Goal: Transaction & Acquisition: Purchase product/service

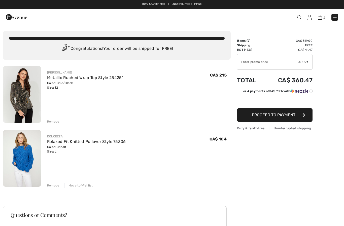
click at [335, 20] on img at bounding box center [334, 17] width 5 height 5
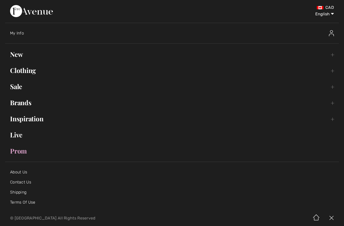
click at [23, 70] on link "Clothing Toggle submenu" at bounding box center [172, 70] width 334 height 11
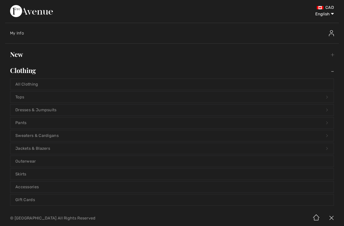
click at [35, 108] on link "Dresses & Jumpsuits Open submenu" at bounding box center [171, 110] width 323 height 11
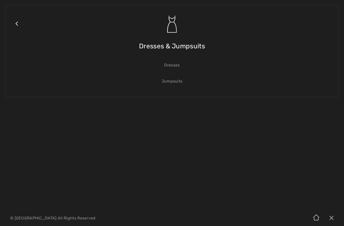
click at [178, 67] on link "Dresses" at bounding box center [171, 65] width 323 height 11
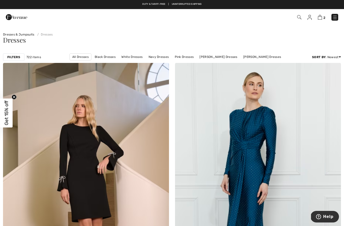
click at [12, 53] on div "Filters" at bounding box center [13, 57] width 21 height 8
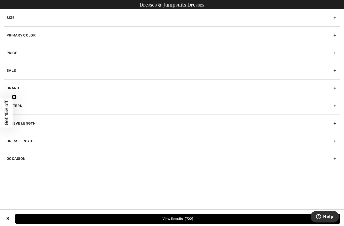
click at [23, 18] on div "Size" at bounding box center [172, 17] width 336 height 17
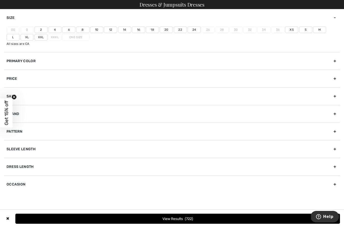
click at [111, 29] on label "12" at bounding box center [110, 29] width 13 height 7
click at [0, 0] on input"] "12" at bounding box center [0, 0] width 0 height 0
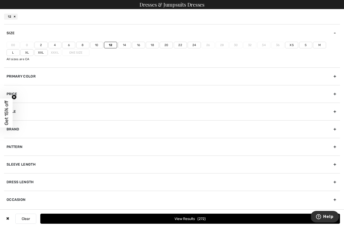
click at [20, 49] on label "L" at bounding box center [13, 52] width 13 height 7
click at [0, 0] on input"] "L" at bounding box center [0, 0] width 0 height 0
click at [195, 217] on button "View Results 331" at bounding box center [190, 219] width 300 height 10
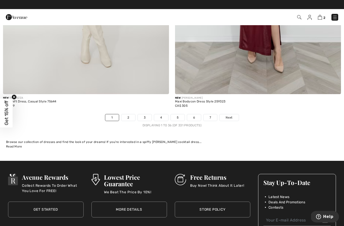
scroll to position [4905, 0]
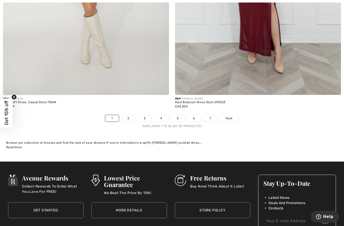
click at [233, 117] on link "Next" at bounding box center [229, 118] width 19 height 7
click at [231, 116] on span "Next" at bounding box center [229, 118] width 7 height 5
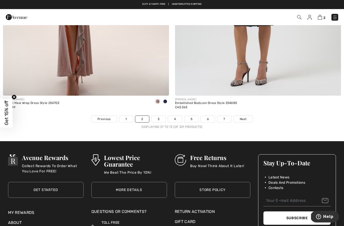
scroll to position [4902, 0]
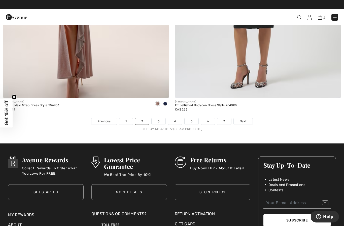
click at [242, 120] on span "Next" at bounding box center [243, 121] width 7 height 5
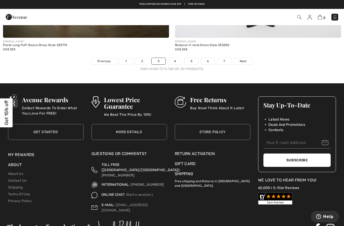
scroll to position [4961, 0]
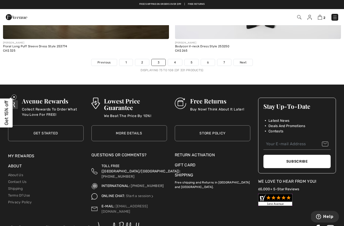
click at [244, 60] on span "Next" at bounding box center [243, 62] width 7 height 5
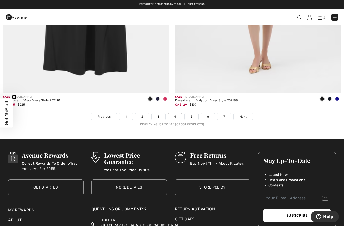
scroll to position [4903, 0]
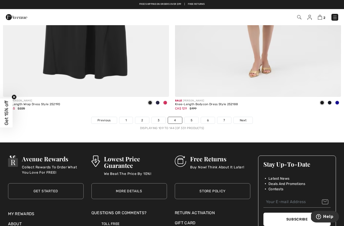
click at [242, 118] on span "Next" at bounding box center [243, 120] width 7 height 5
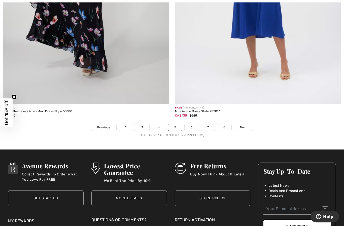
scroll to position [4896, 0]
click at [243, 125] on span "Next" at bounding box center [243, 127] width 7 height 5
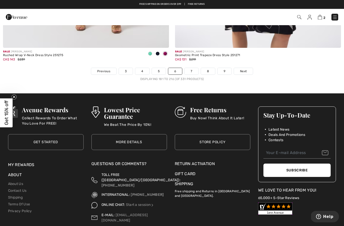
scroll to position [4952, 0]
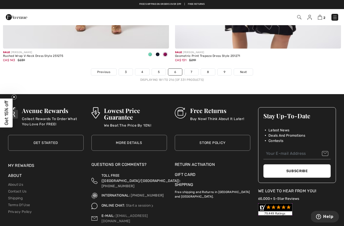
click at [243, 71] on link "Next" at bounding box center [243, 72] width 19 height 7
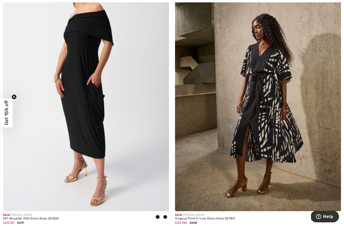
scroll to position [370, 0]
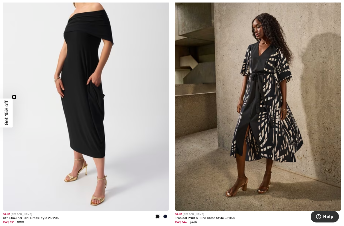
click at [165, 216] on span at bounding box center [165, 217] width 4 height 4
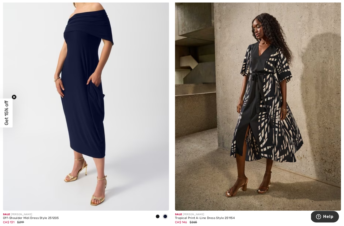
click at [168, 217] on div at bounding box center [165, 217] width 8 height 8
click at [166, 217] on span at bounding box center [165, 217] width 4 height 4
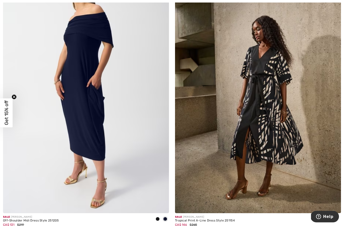
click at [159, 220] on span at bounding box center [158, 219] width 4 height 4
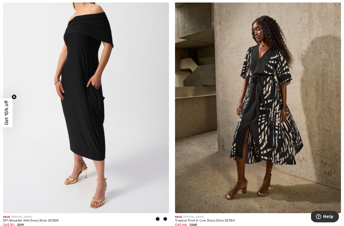
scroll to position [367, 0]
click at [157, 220] on span at bounding box center [158, 219] width 4 height 4
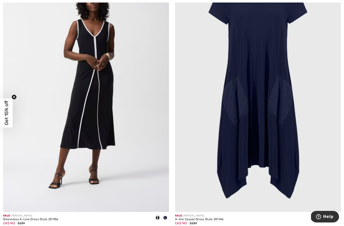
scroll to position [3981, 0]
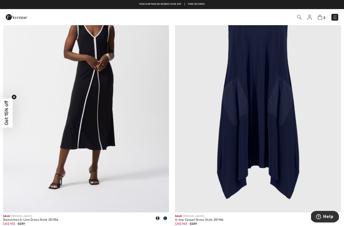
click at [341, 216] on div "Sale JOSEPH RIBKOFF A-line Casual Dress Style 251146 CA$ 143 $239" at bounding box center [258, 97] width 172 height 269
click at [338, 216] on span at bounding box center [337, 218] width 4 height 4
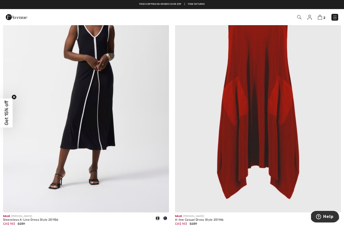
click at [337, 219] on div at bounding box center [337, 219] width 8 height 8
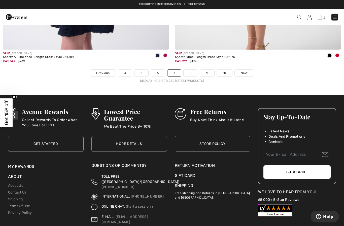
scroll to position [4951, 0]
click at [244, 71] on span "Next" at bounding box center [244, 73] width 7 height 5
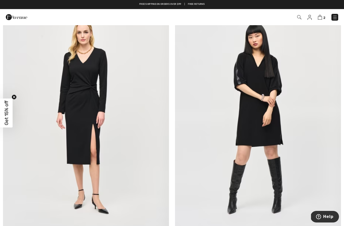
scroll to position [4220, 0]
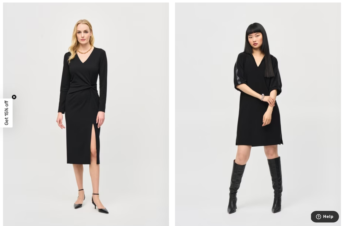
click at [82, 144] on img at bounding box center [86, 118] width 166 height 249
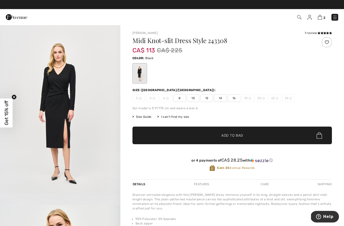
click at [209, 100] on span "12" at bounding box center [206, 98] width 13 height 8
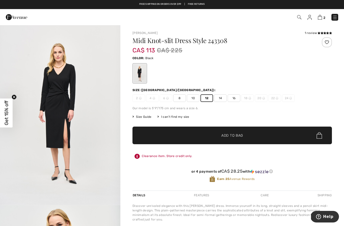
click at [233, 137] on span "Add to Bag" at bounding box center [232, 135] width 22 height 5
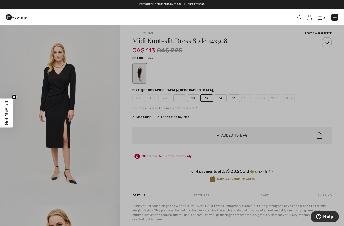
click at [317, 109] on div at bounding box center [172, 113] width 344 height 226
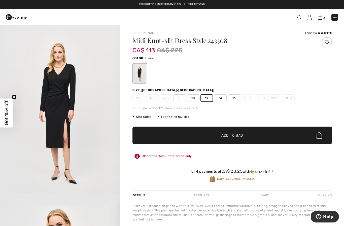
click at [329, 46] on div at bounding box center [327, 42] width 10 height 10
click at [323, 30] on div "Joseph Ribkoff 1 review 1 review Midi Knot-slit Dress Style 243308 CA$ 113 CA$ …" at bounding box center [232, 168] width 224 height 287
click at [319, 33] on icon at bounding box center [319, 33] width 3 height 3
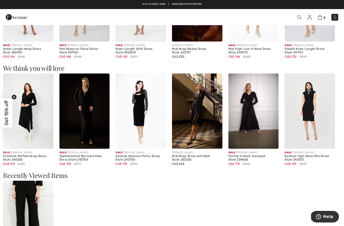
scroll to position [346, 0]
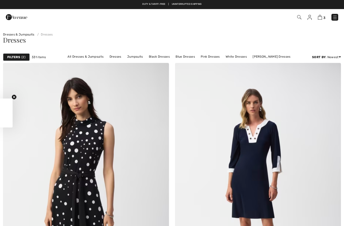
scroll to position [4238, 0]
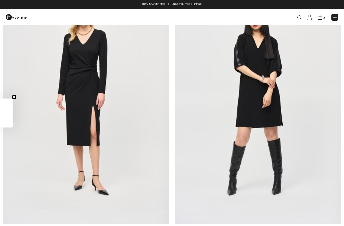
checkbox input "true"
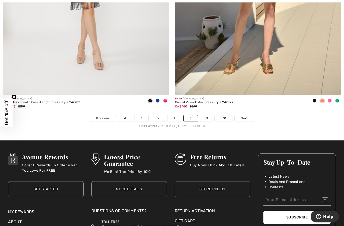
scroll to position [4905, 0]
click at [246, 116] on span "Next" at bounding box center [244, 118] width 7 height 5
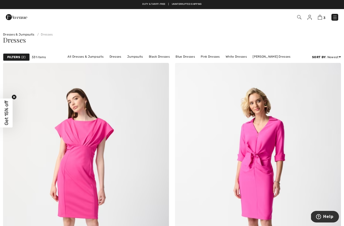
checkbox input "true"
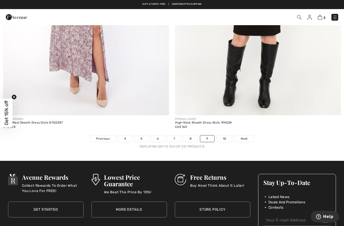
scroll to position [4884, 0]
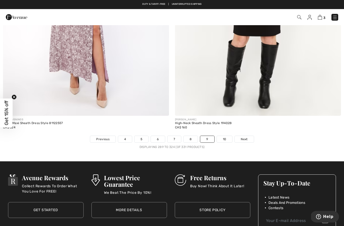
click at [247, 137] on span "Next" at bounding box center [244, 139] width 7 height 5
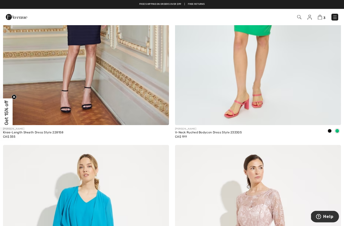
scroll to position [456, 0]
click at [334, 19] on img at bounding box center [334, 17] width 5 height 5
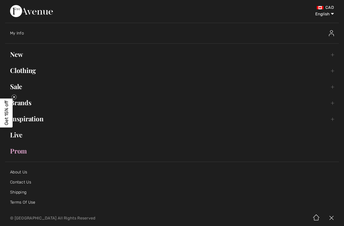
click at [27, 70] on link "Clothing Toggle submenu" at bounding box center [172, 70] width 334 height 11
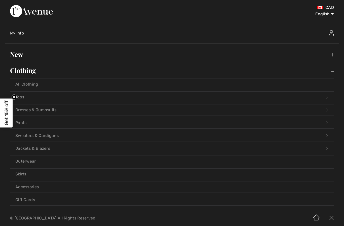
click at [45, 109] on link "Dresses & Jumpsuits Open submenu" at bounding box center [171, 110] width 323 height 11
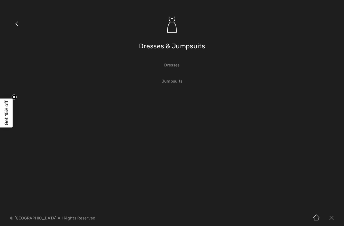
click at [171, 79] on link "Jumpsuits" at bounding box center [171, 81] width 323 height 11
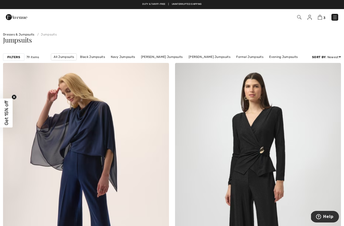
click at [13, 57] on strong "Filters" at bounding box center [13, 57] width 13 height 5
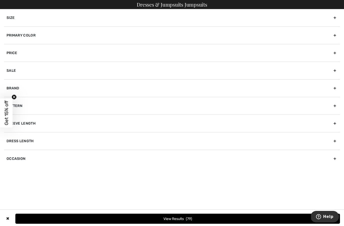
click at [27, 19] on div "Size" at bounding box center [172, 17] width 336 height 17
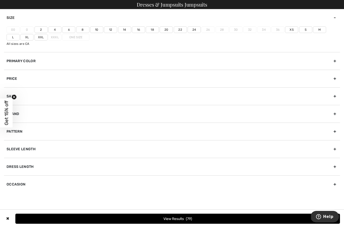
click at [112, 31] on label "12" at bounding box center [110, 29] width 13 height 7
click at [0, 0] on input"] "12" at bounding box center [0, 0] width 0 height 0
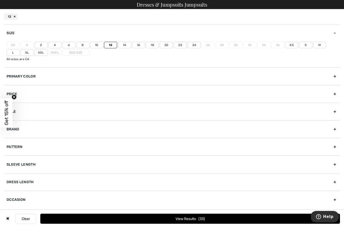
click at [20, 49] on label "L" at bounding box center [13, 52] width 13 height 7
click at [0, 0] on input"] "L" at bounding box center [0, 0] width 0 height 0
click at [194, 219] on button "View Results 37" at bounding box center [190, 219] width 300 height 10
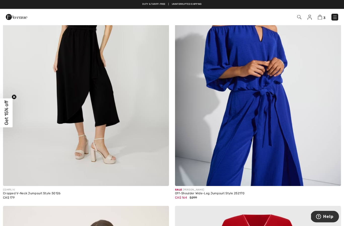
scroll to position [2866, 0]
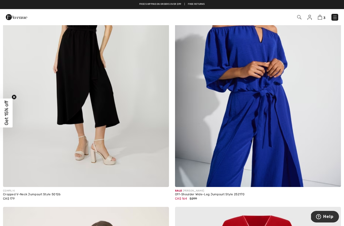
click at [279, 116] on img at bounding box center [258, 62] width 166 height 249
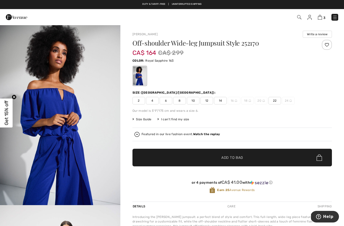
click at [211, 100] on span "12" at bounding box center [206, 101] width 13 height 8
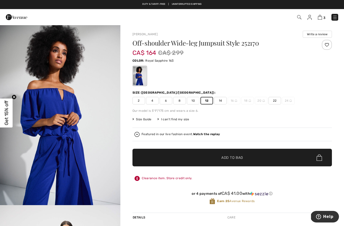
click at [229, 160] on span "Add to Bag" at bounding box center [232, 157] width 22 height 5
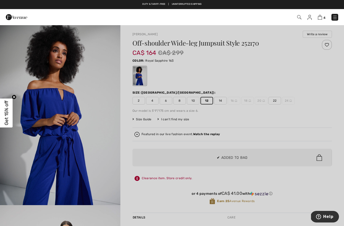
click at [301, 122] on div at bounding box center [172, 113] width 344 height 226
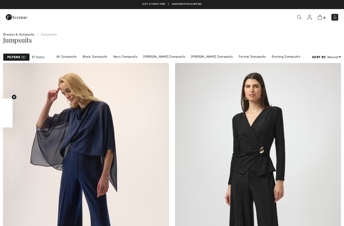
checkbox input "true"
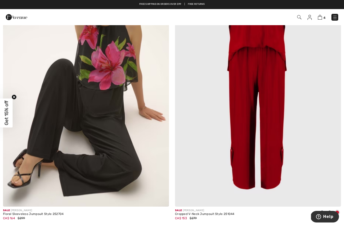
scroll to position [3109, 0]
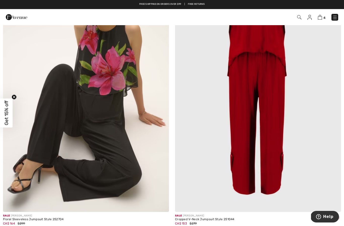
click at [266, 135] on img at bounding box center [258, 87] width 166 height 249
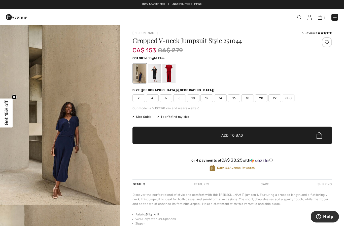
click at [323, 33] on icon at bounding box center [324, 33] width 3 height 3
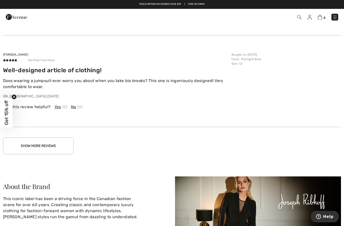
scroll to position [742, 0]
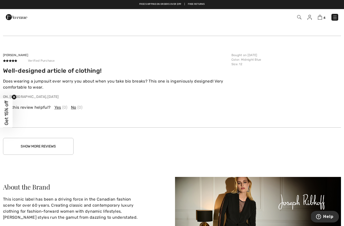
click at [32, 142] on button "Show More Reviews" at bounding box center [38, 146] width 71 height 17
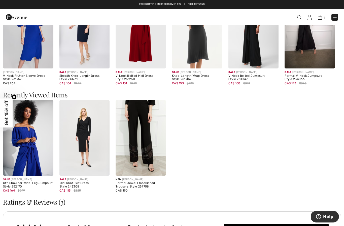
scroll to position [410, 0]
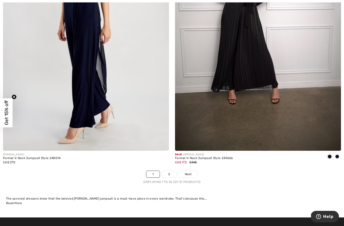
scroll to position [4865, 0]
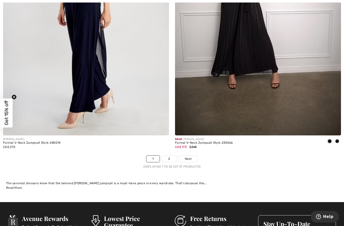
click at [193, 157] on link "Next" at bounding box center [188, 159] width 19 height 7
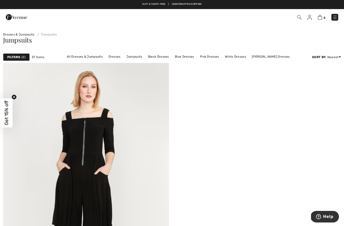
click at [311, 19] on img at bounding box center [310, 17] width 4 height 5
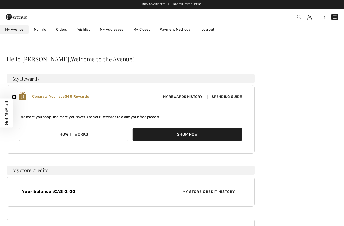
click at [82, 29] on link "Wishlist" at bounding box center [83, 29] width 23 height 9
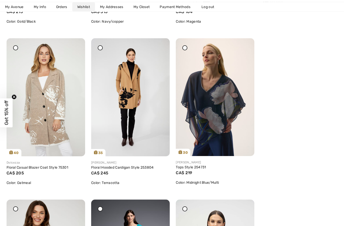
scroll to position [385, 0]
